Goal: Transaction & Acquisition: Purchase product/service

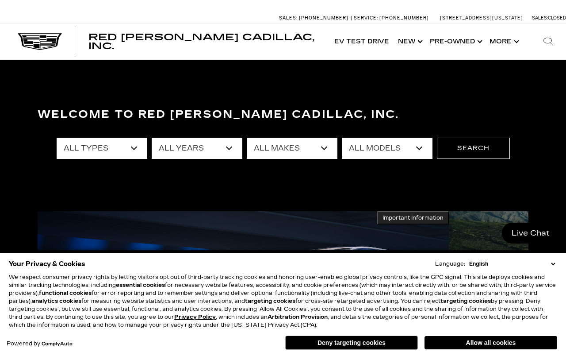
click at [349, 341] on button "Deny targeting cookies" at bounding box center [351, 342] width 133 height 14
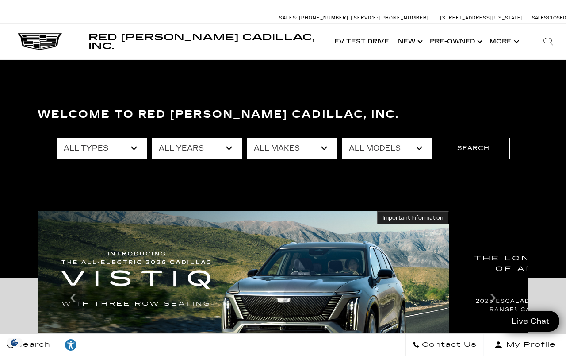
click at [110, 141] on select "All Types New Used Certified Used Demo" at bounding box center [102, 148] width 91 height 21
select select "New"
click at [219, 143] on select "All Years 2026 2025 2024" at bounding box center [197, 148] width 91 height 21
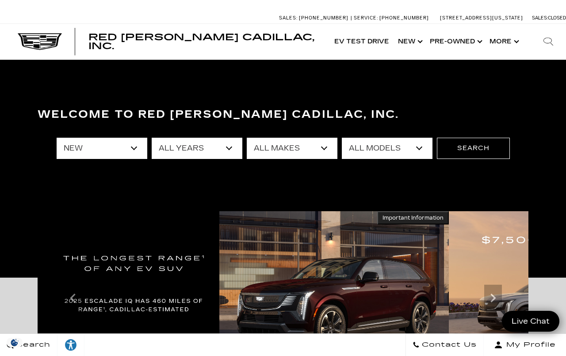
click at [311, 150] on select "All Makes Cadillac" at bounding box center [292, 148] width 91 height 21
click at [403, 153] on select "All Models CT4 CT5 Escalade Escalade ESV ESCALADE IQ ESCALADE IQL LYRIQ OPTIQ V…" at bounding box center [387, 148] width 91 height 21
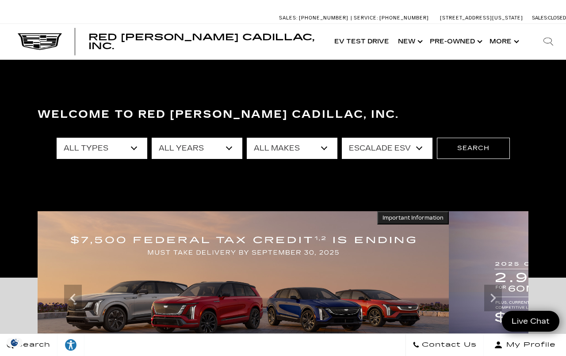
click at [416, 147] on select "All Models CT4 CT5 Escalade Escalade ESV ESCALADE IQ ESCALADE IQL LYRIQ OPTIQ V…" at bounding box center [387, 148] width 91 height 21
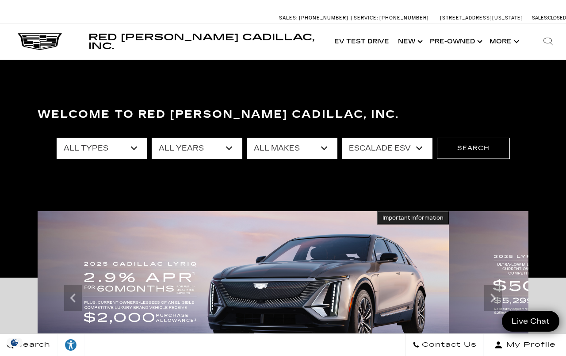
click at [417, 150] on select "All Models CT4 CT5 Escalade Escalade ESV ESCALADE IQ ESCALADE IQL LYRIQ OPTIQ V…" at bounding box center [387, 148] width 91 height 21
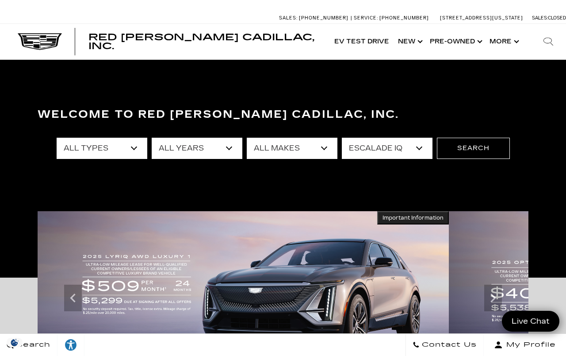
click at [410, 152] on select "All Models CT4 CT5 Escalade Escalade ESV ESCALADE IQ ESCALADE IQL LYRIQ OPTIQ V…" at bounding box center [387, 148] width 91 height 21
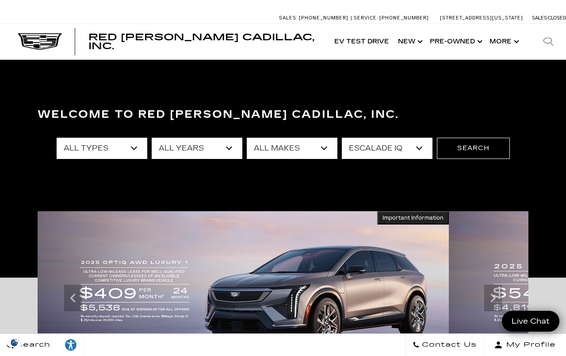
select select "XT5"
click at [497, 146] on button "Search" at bounding box center [473, 148] width 73 height 21
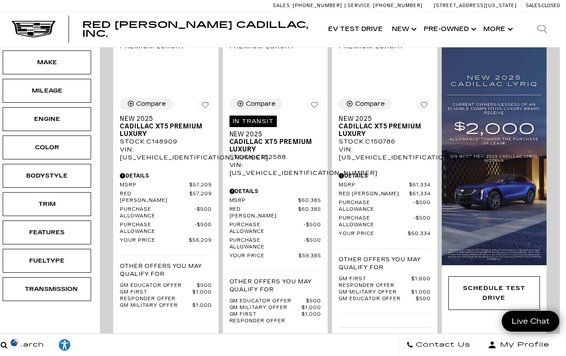
scroll to position [241, 7]
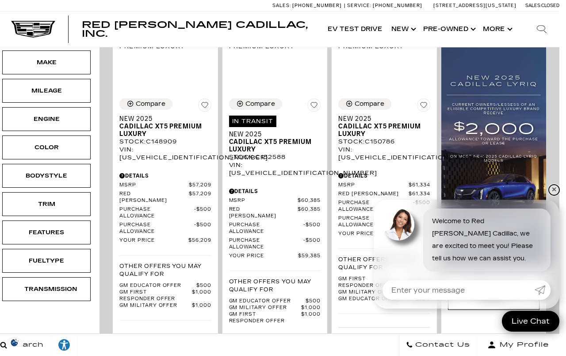
click at [557, 195] on link "✕" at bounding box center [554, 189] width 11 height 11
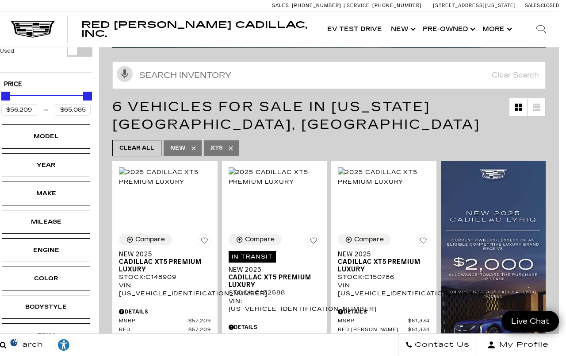
scroll to position [110, 7]
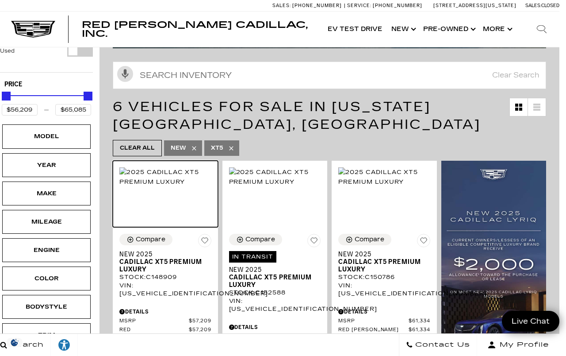
click at [174, 184] on img at bounding box center [165, 176] width 92 height 19
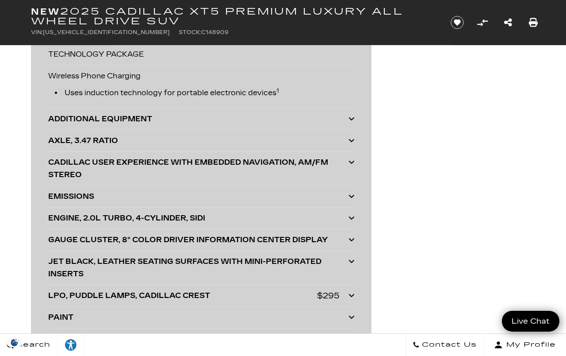
scroll to position [2339, 0]
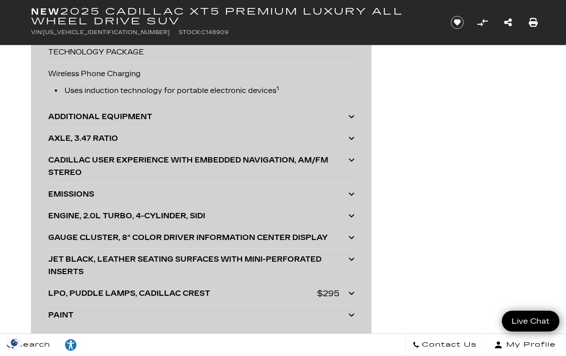
click at [353, 119] on icon at bounding box center [352, 116] width 6 height 7
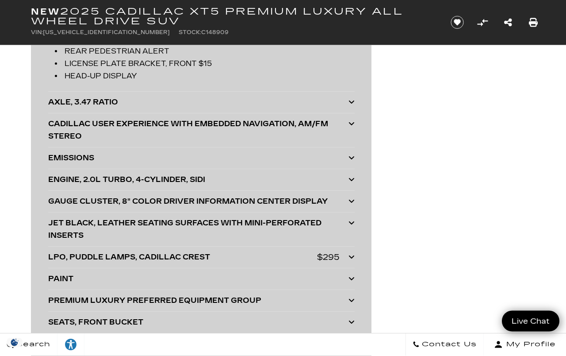
scroll to position [2508, 0]
click at [349, 127] on icon at bounding box center [352, 123] width 6 height 7
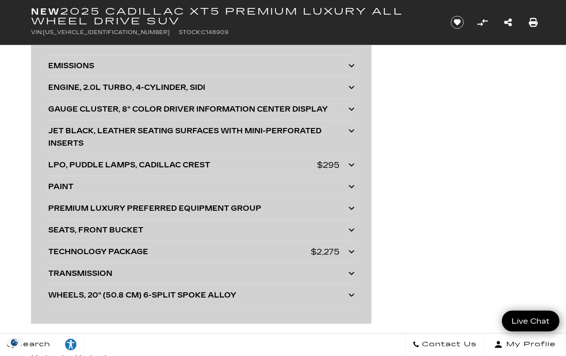
scroll to position [2722, 0]
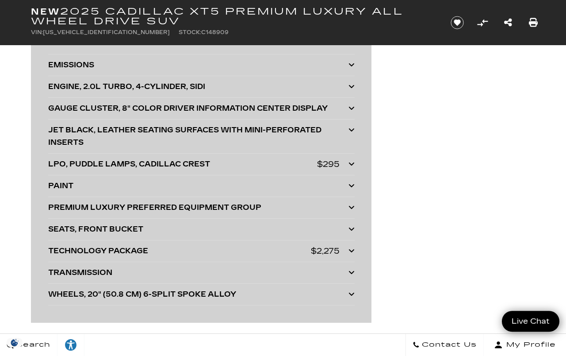
click at [353, 111] on icon at bounding box center [352, 107] width 6 height 7
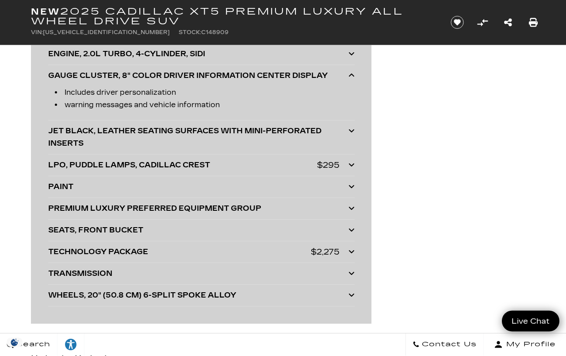
scroll to position [2776, 0]
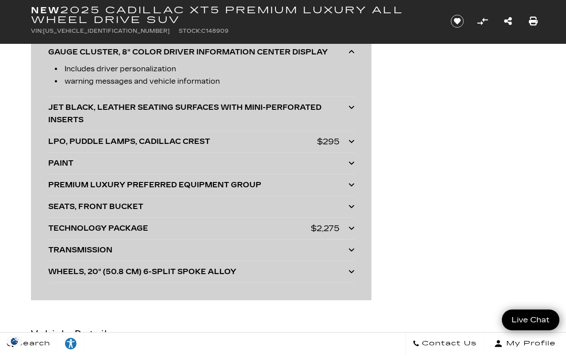
click at [347, 143] on div "LPO, PUDDLE LAMPS, CADILLAC CREST $295" at bounding box center [201, 143] width 307 height 12
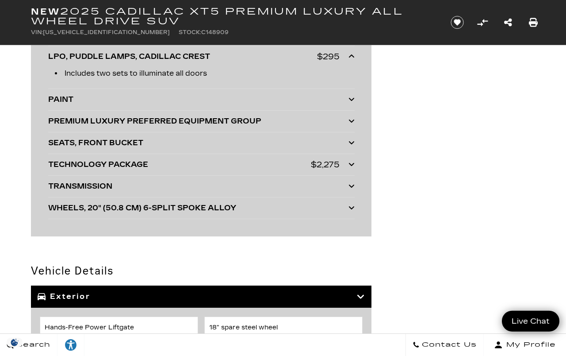
scroll to position [2875, 0]
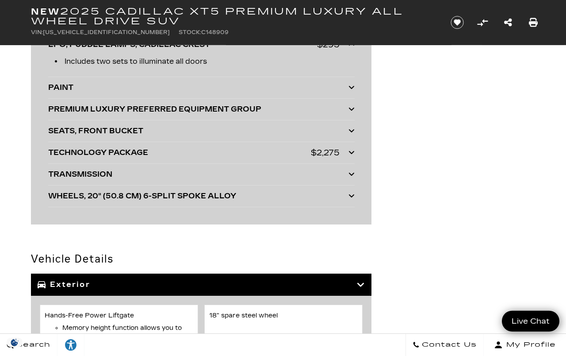
click at [347, 111] on div "PREMIUM LUXURY PREFERRED EQUIPMENT GROUP" at bounding box center [198, 109] width 300 height 12
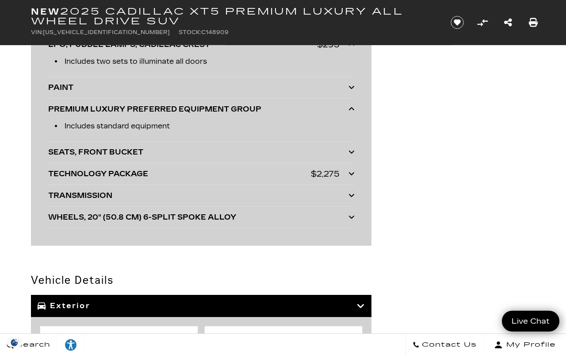
scroll to position [2875, 0]
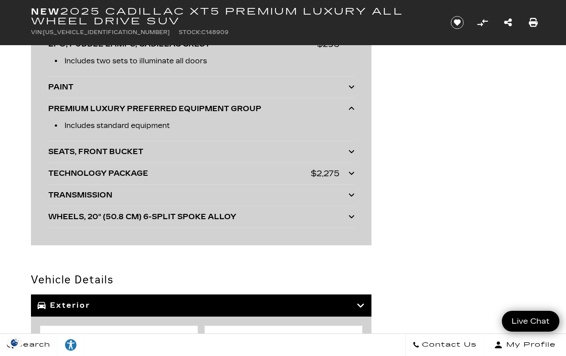
click at [349, 180] on div at bounding box center [352, 173] width 6 height 12
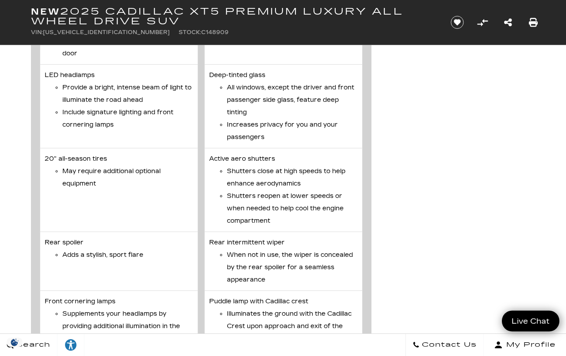
scroll to position [4040, 0]
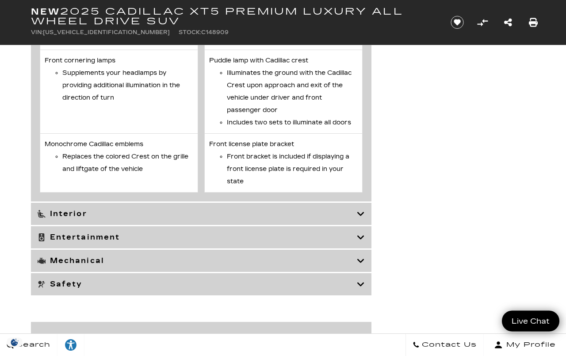
click at [357, 218] on icon at bounding box center [361, 213] width 8 height 9
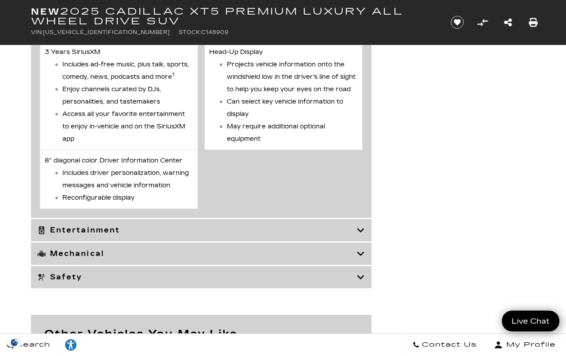
scroll to position [4800, 0]
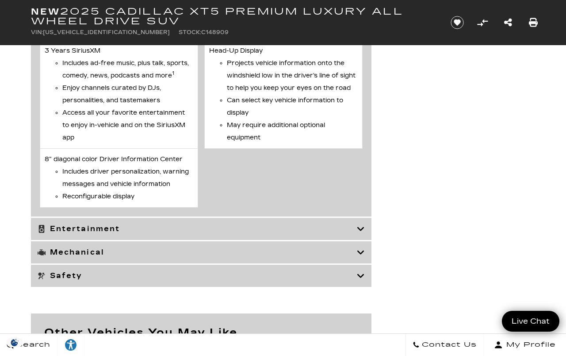
click at [360, 233] on icon at bounding box center [361, 228] width 8 height 9
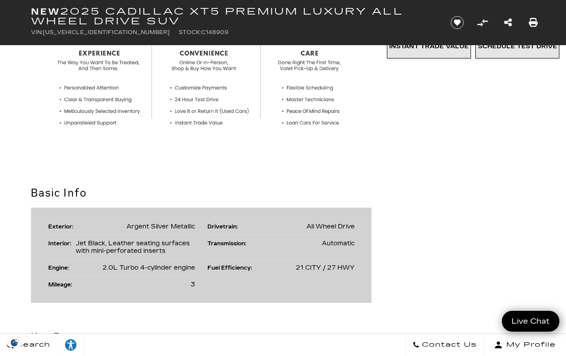
scroll to position [0, 0]
